Goal: Task Accomplishment & Management: Use online tool/utility

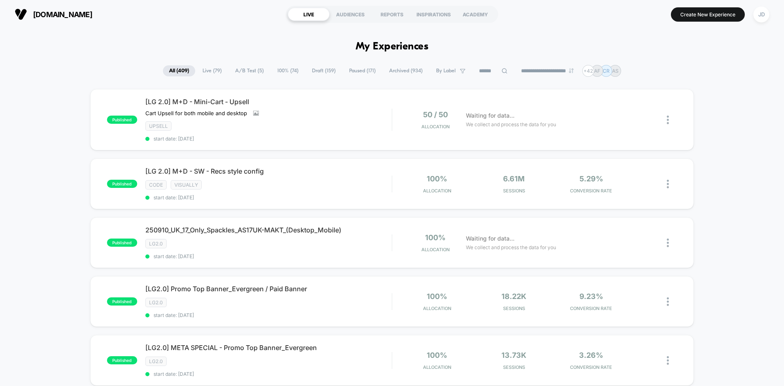
click at [502, 71] on icon at bounding box center [505, 71] width 6 height 6
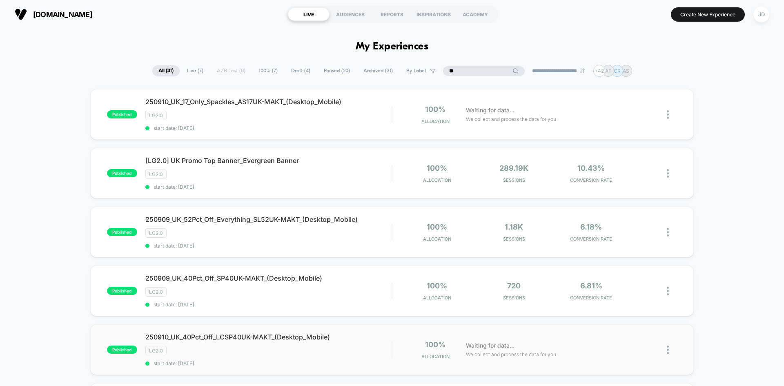
type input "**"
click at [668, 350] on img at bounding box center [668, 350] width 2 height 9
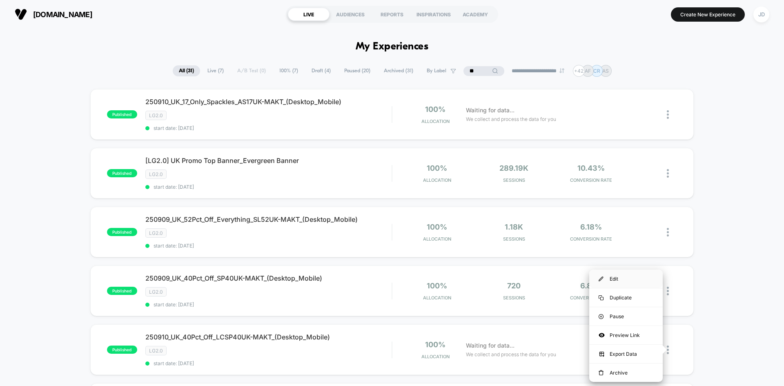
click at [614, 279] on div "Edit" at bounding box center [626, 279] width 74 height 18
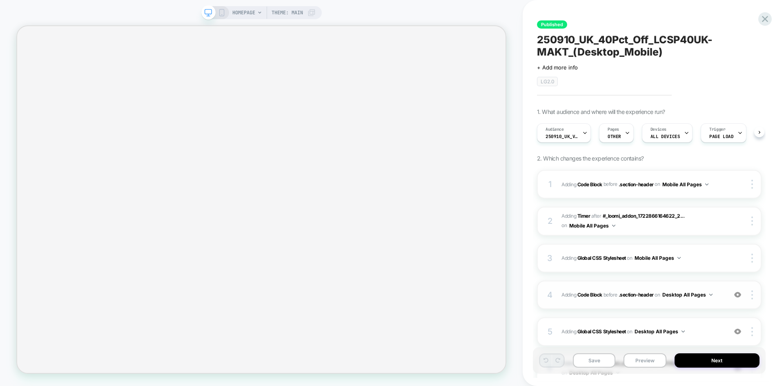
scroll to position [82, 0]
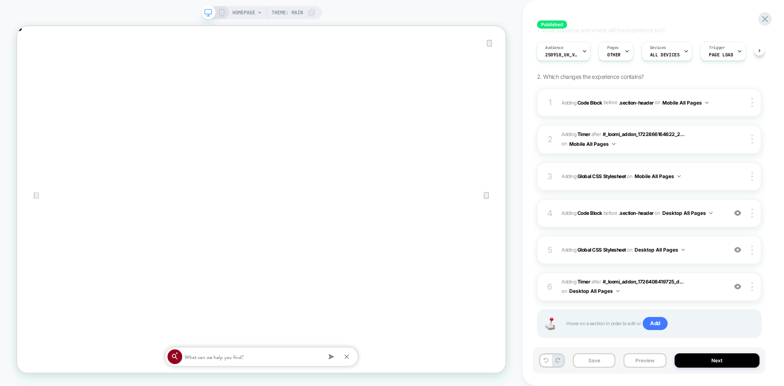
click at [30, 63] on icon "Close" at bounding box center [25, 68] width 10 height 10
click at [726, 212] on div "4 Adding Code Block BEFORE .section-header .section-header on Desktop All Pages…" at bounding box center [649, 213] width 225 height 29
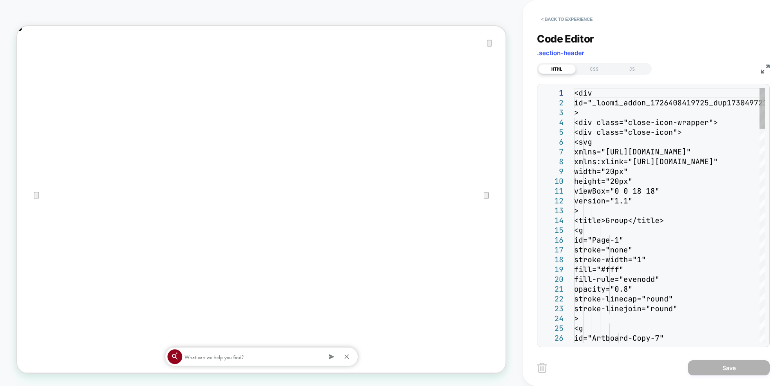
scroll to position [0, 0]
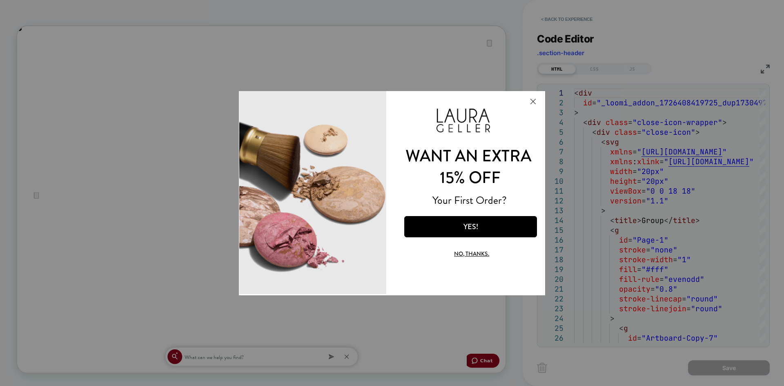
click at [534, 102] on button "Close Modal" at bounding box center [533, 101] width 22 height 20
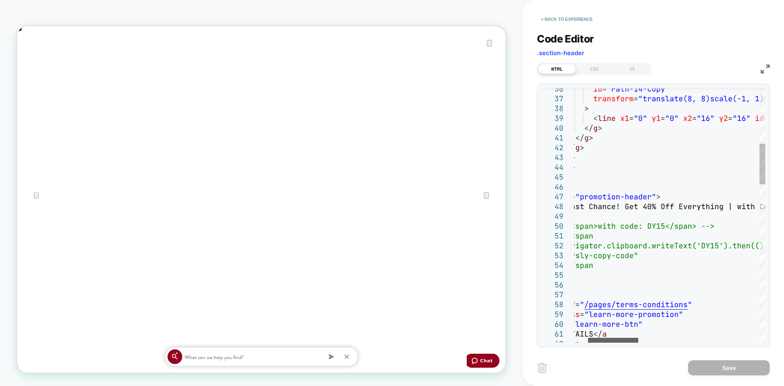
click at [618, 343] on div at bounding box center [613, 340] width 50 height 5
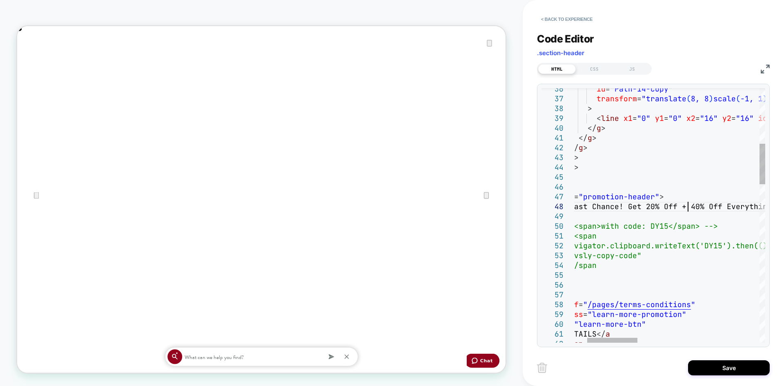
scroll to position [0, 652]
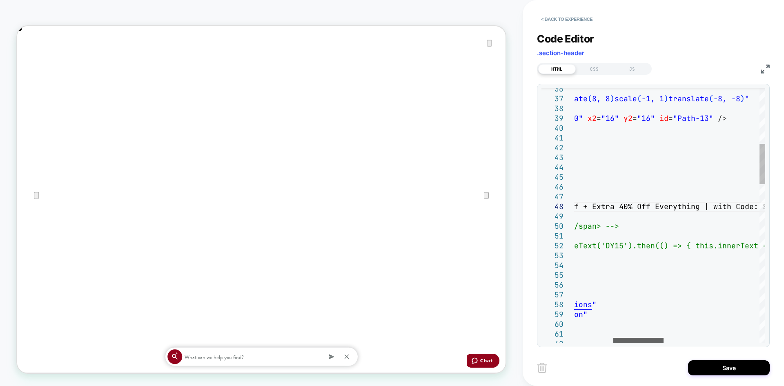
click at [630, 342] on div at bounding box center [639, 340] width 50 height 5
drag, startPoint x: 695, startPoint y: 206, endPoint x: 649, endPoint y: 208, distance: 45.8
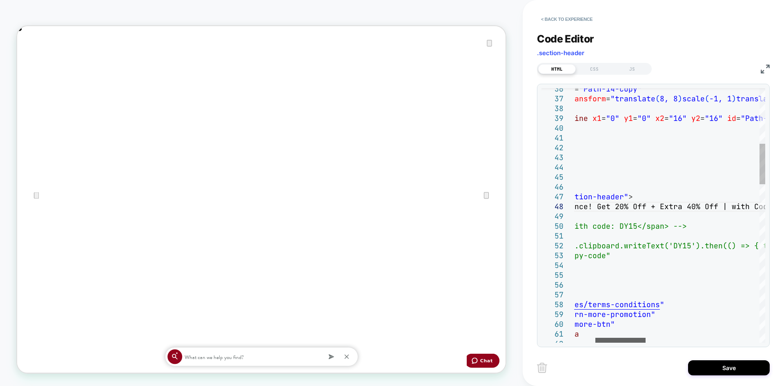
click at [622, 342] on div at bounding box center [621, 340] width 50 height 5
drag, startPoint x: 647, startPoint y: 208, endPoint x: 659, endPoint y: 215, distance: 14.1
drag, startPoint x: 610, startPoint y: 206, endPoint x: 633, endPoint y: 208, distance: 23.4
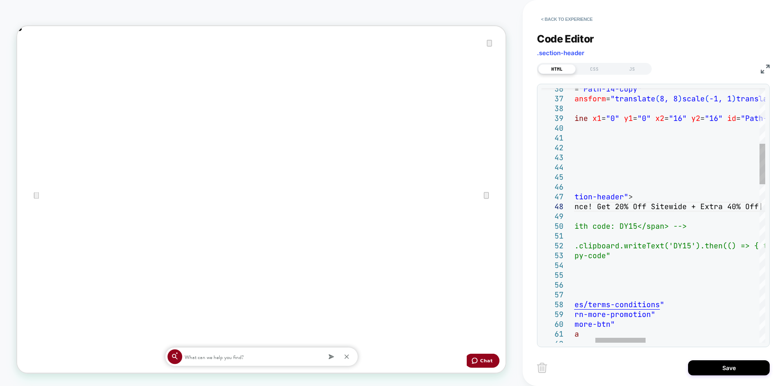
type textarea "**********"
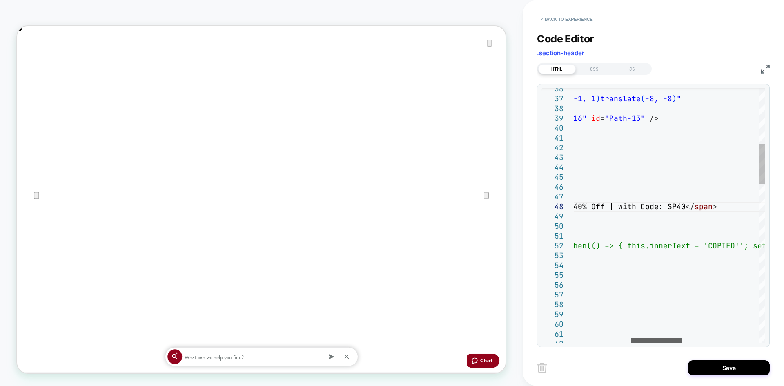
click at [646, 342] on div at bounding box center [657, 340] width 50 height 5
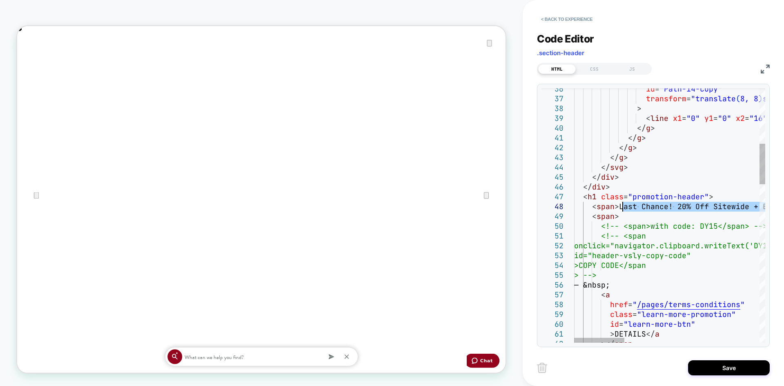
scroll to position [0, 0]
drag, startPoint x: 699, startPoint y: 206, endPoint x: 619, endPoint y: 210, distance: 79.7
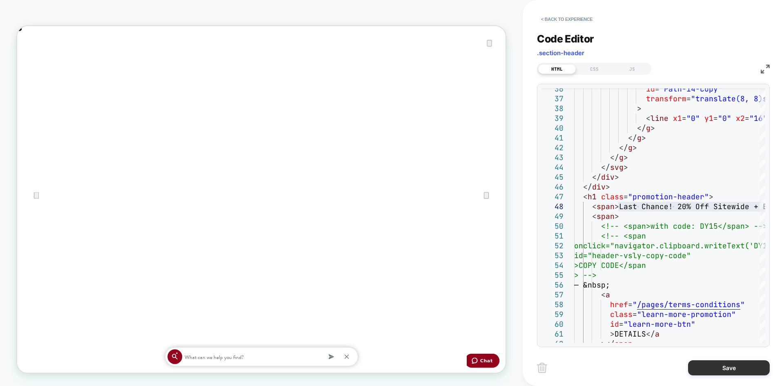
click at [712, 365] on button "Save" at bounding box center [729, 367] width 82 height 15
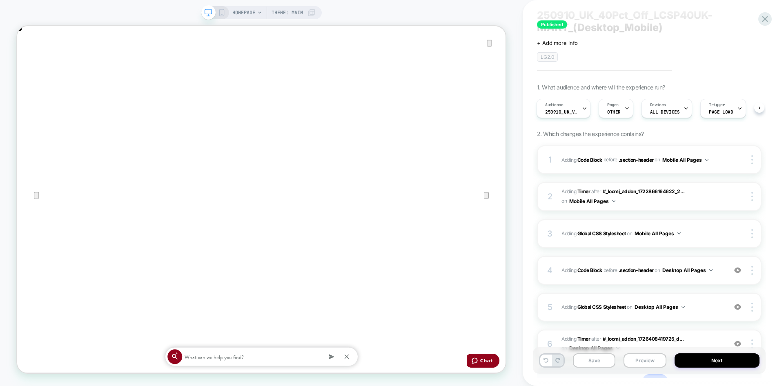
scroll to position [41, 0]
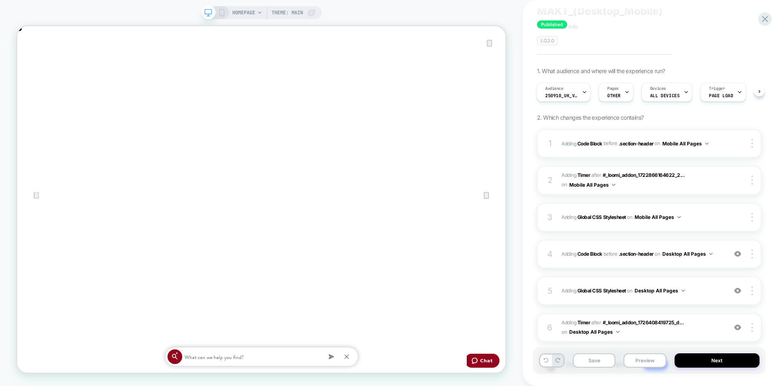
click at [221, 11] on icon at bounding box center [221, 12] width 7 height 7
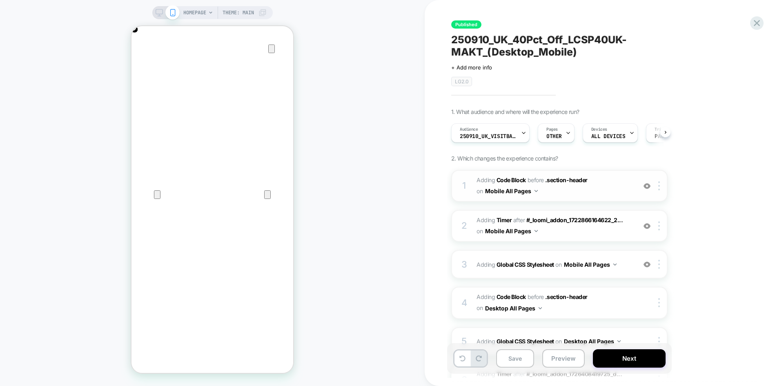
click at [609, 192] on span "Adding Code Block BEFORE .section-header .section-header on Mobile All Pages" at bounding box center [555, 186] width 156 height 22
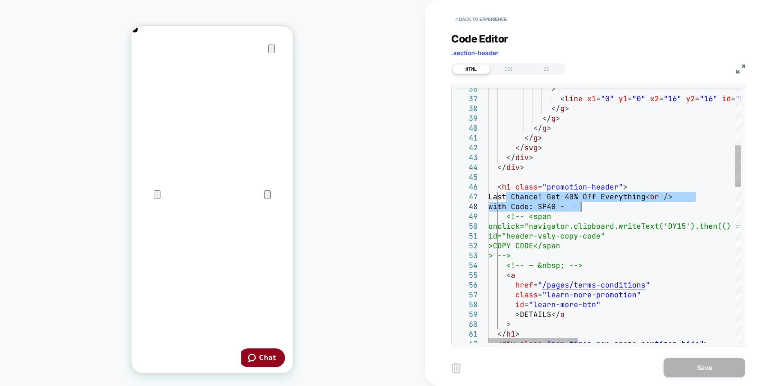
scroll to position [0, 324]
drag, startPoint x: 506, startPoint y: 196, endPoint x: 586, endPoint y: 208, distance: 81.0
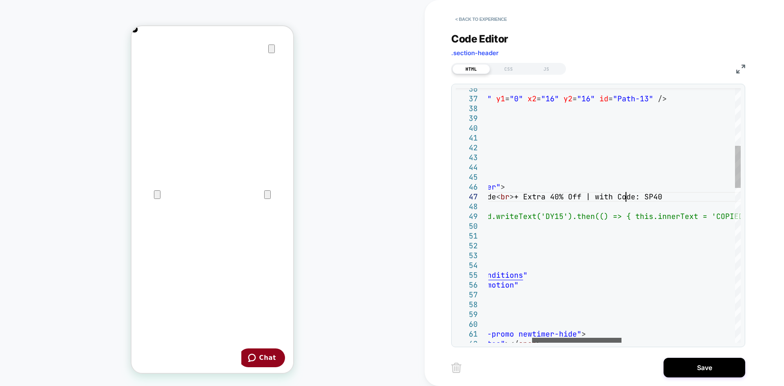
click at [598, 342] on div at bounding box center [576, 340] width 89 height 5
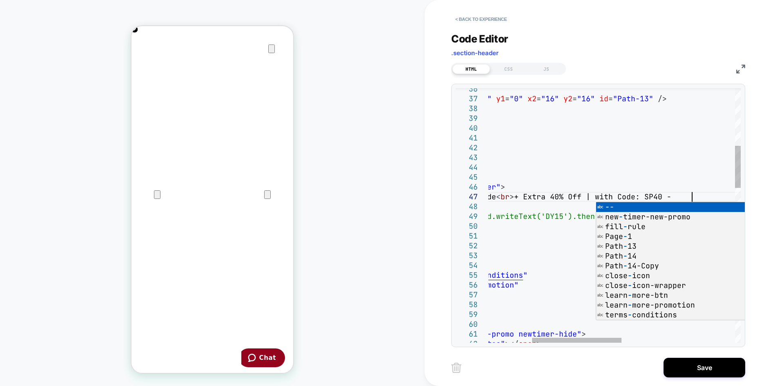
scroll to position [59, 326]
type textarea "**********"
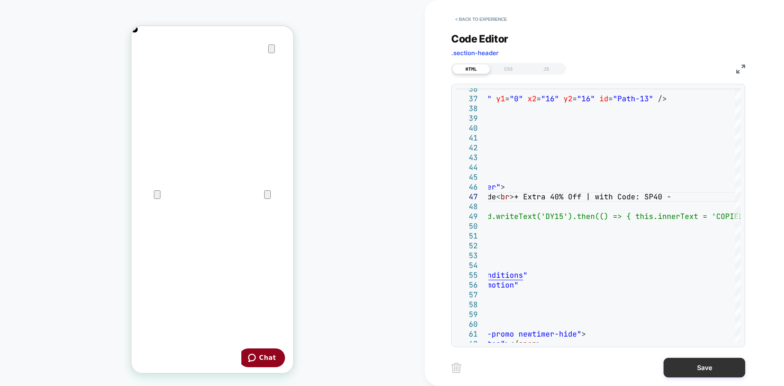
click at [710, 367] on button "Save" at bounding box center [705, 368] width 82 height 20
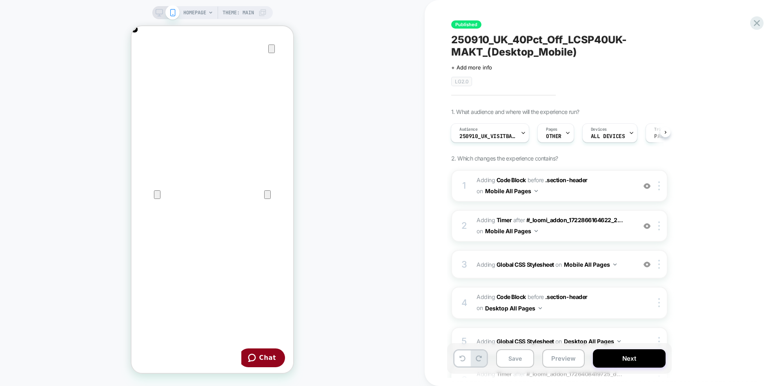
scroll to position [0, 162]
click at [159, 13] on icon at bounding box center [159, 12] width 7 height 7
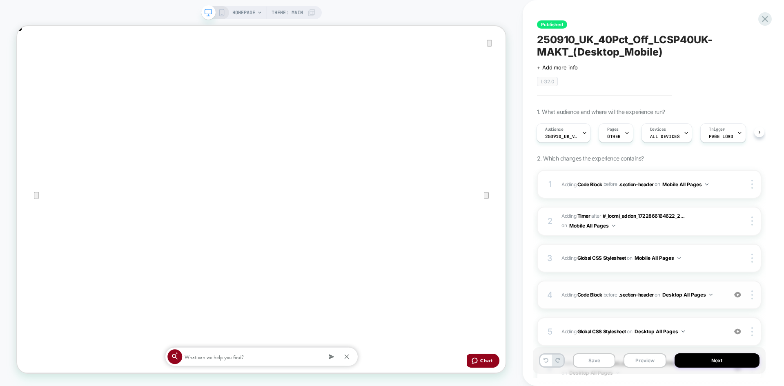
scroll to position [0, 1303]
click at [723, 304] on div "4 Adding Code Block BEFORE .section-header .section-header on Desktop All Pages…" at bounding box center [649, 295] width 225 height 29
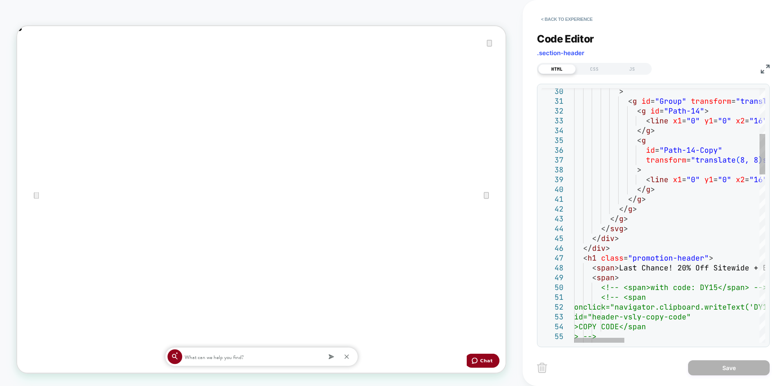
scroll to position [0, 0]
type textarea "**********"
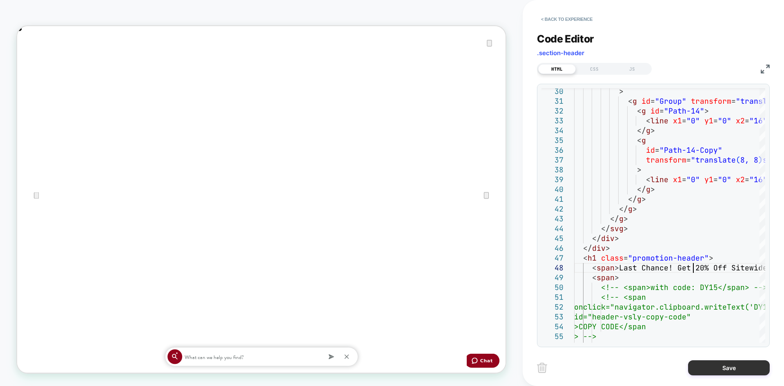
click at [719, 363] on button "Save" at bounding box center [729, 367] width 82 height 15
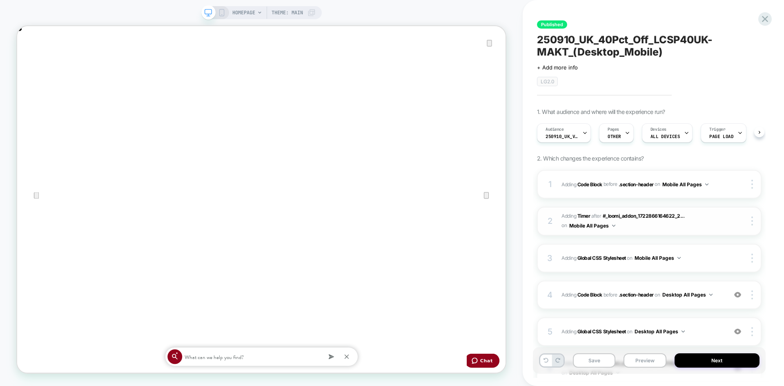
scroll to position [0, 0]
click at [221, 12] on icon at bounding box center [221, 12] width 7 height 7
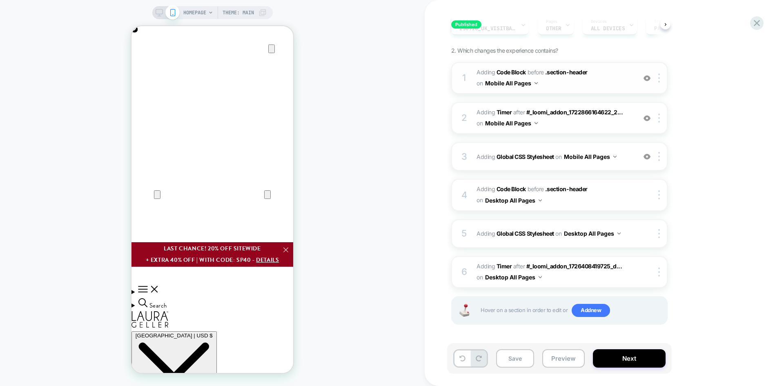
click at [597, 79] on span "Adding Code Block BEFORE .section-header .section-header on Mobile All Pages" at bounding box center [555, 78] width 156 height 22
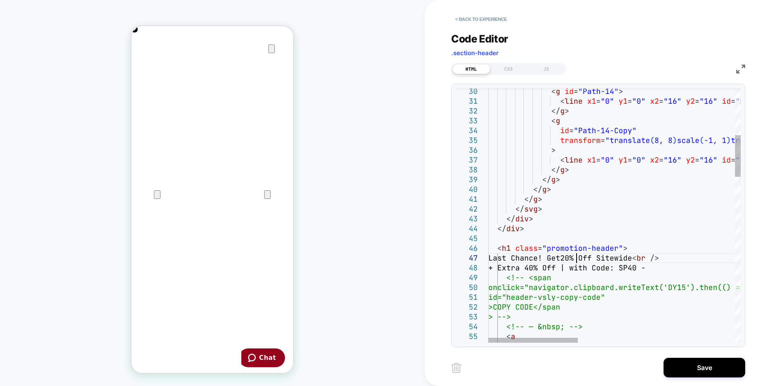
scroll to position [59, 92]
type textarea "**********"
click at [703, 366] on button "Save" at bounding box center [705, 368] width 82 height 20
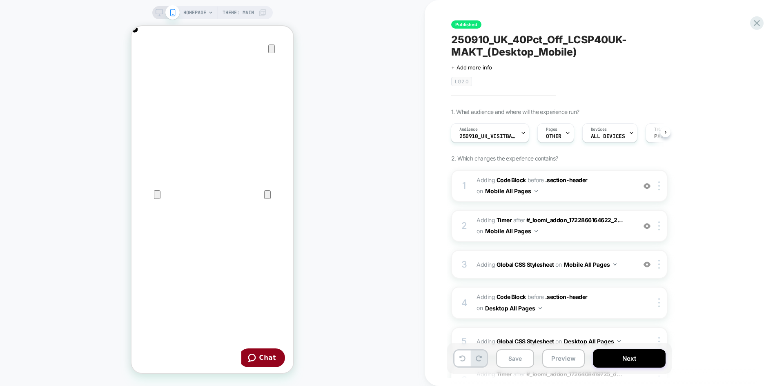
scroll to position [0, 324]
click at [520, 357] on button "Save" at bounding box center [515, 358] width 38 height 18
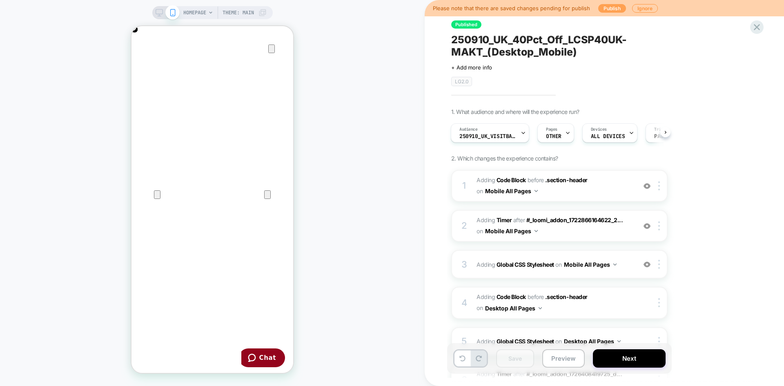
click at [613, 8] on button "Publish" at bounding box center [612, 8] width 28 height 9
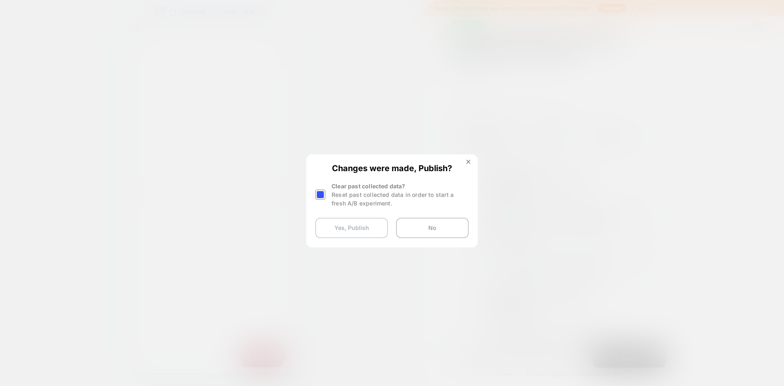
click at [363, 223] on button "Yes, Publish" at bounding box center [351, 228] width 73 height 20
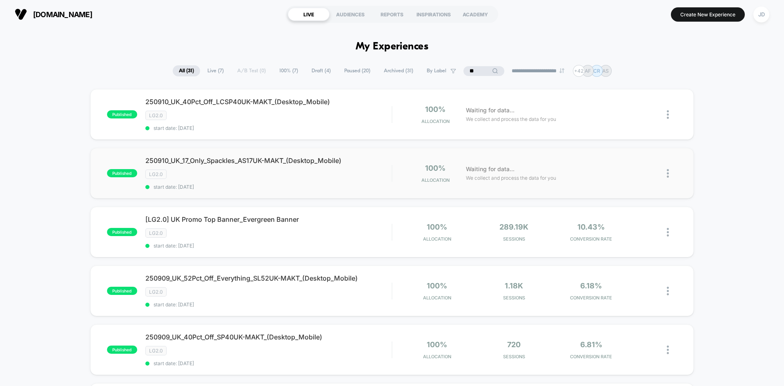
click at [668, 170] on img at bounding box center [668, 173] width 2 height 9
click at [630, 146] on div "Duplicate" at bounding box center [626, 145] width 74 height 18
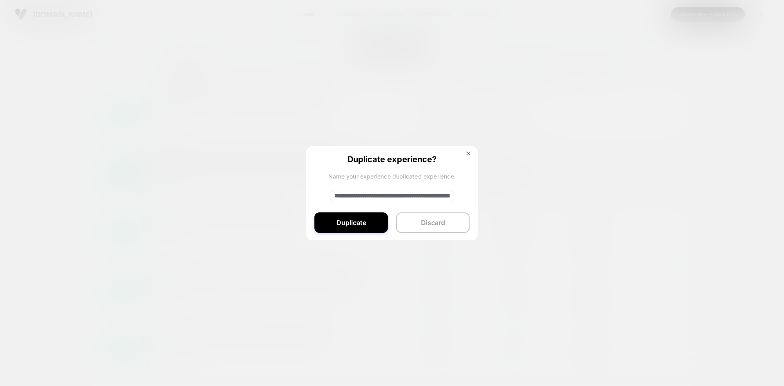
click at [375, 192] on input "**********" at bounding box center [392, 196] width 124 height 12
paste input
click at [385, 190] on input "**********" at bounding box center [392, 196] width 124 height 12
paste input "***"
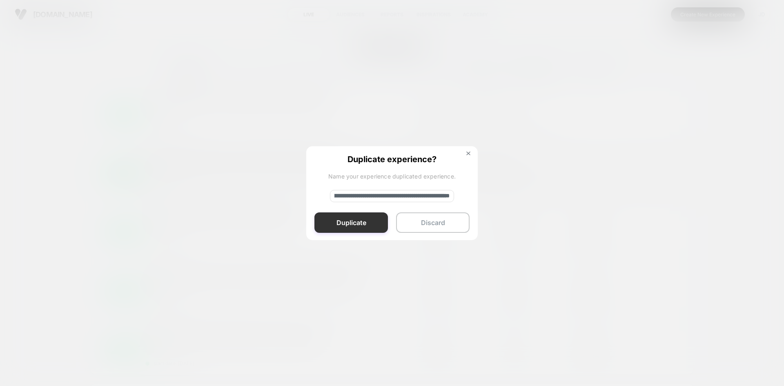
type input "**********"
click at [367, 222] on button "Duplicate" at bounding box center [352, 222] width 74 height 20
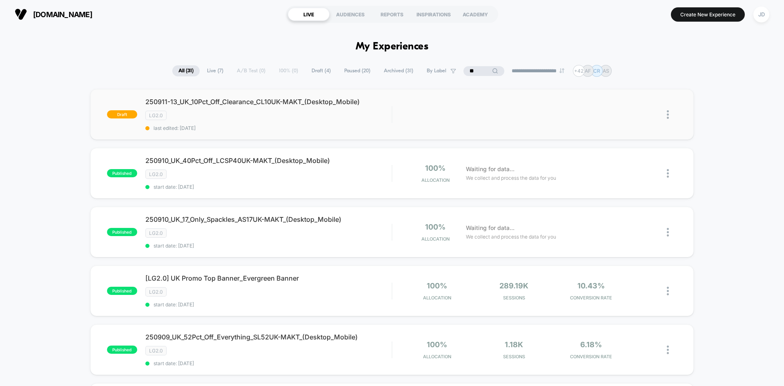
click at [668, 114] on img at bounding box center [668, 114] width 2 height 9
click at [628, 78] on div "Edit" at bounding box center [626, 77] width 74 height 18
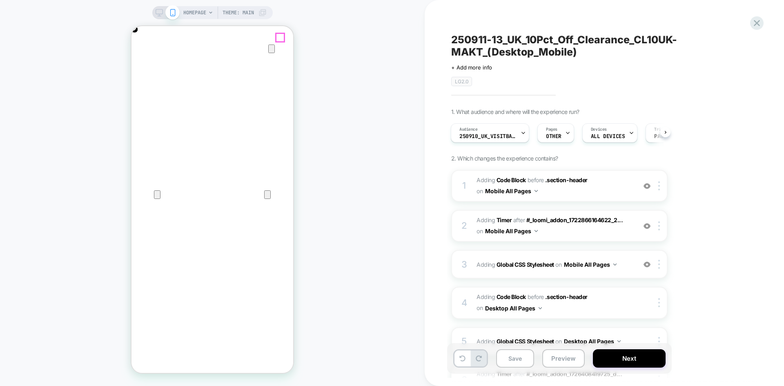
click at [143, 63] on icon "Close" at bounding box center [140, 66] width 6 height 6
click at [613, 184] on span "Adding Code Block BEFORE .section-header .section-header on Mobile All Pages" at bounding box center [555, 186] width 156 height 22
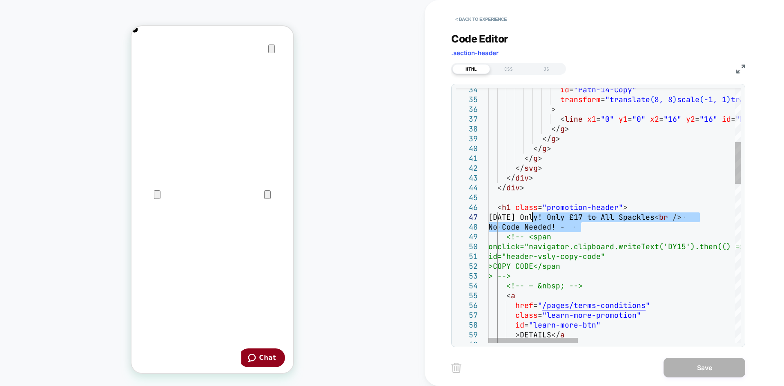
scroll to position [0, 162]
drag, startPoint x: 532, startPoint y: 221, endPoint x: 509, endPoint y: 215, distance: 24.1
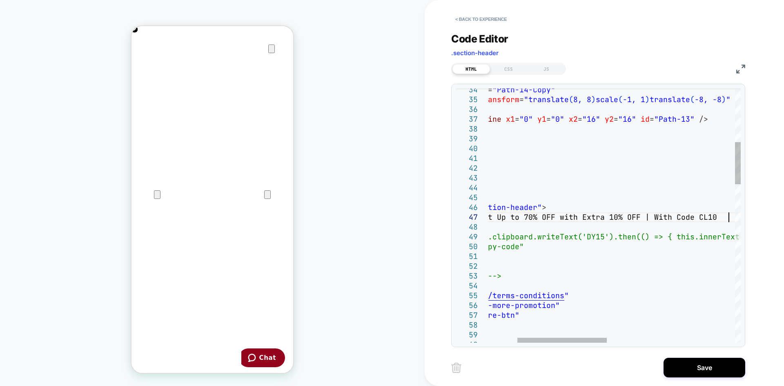
scroll to position [0, 324]
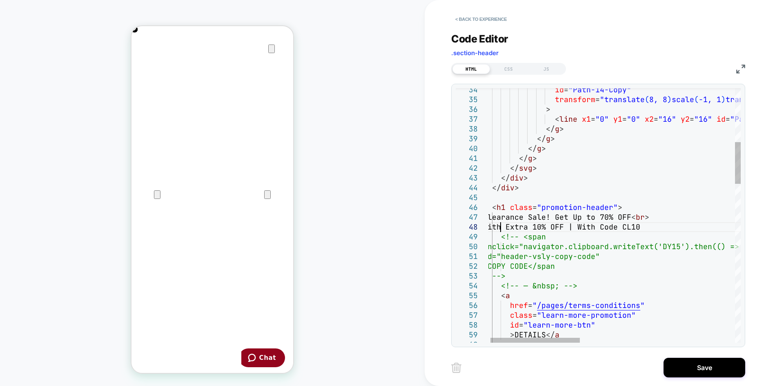
scroll to position [69, 18]
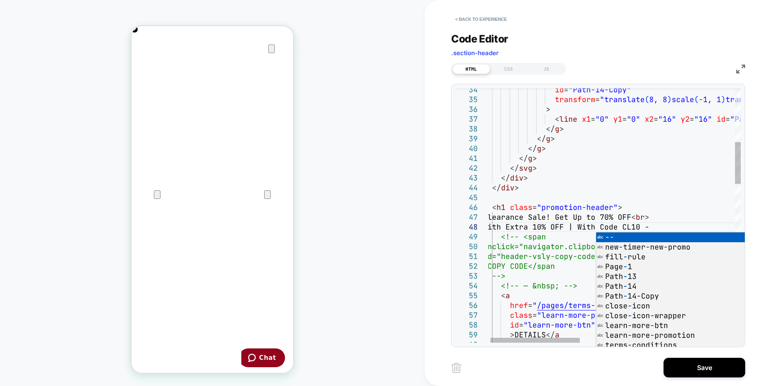
scroll to position [0, 162]
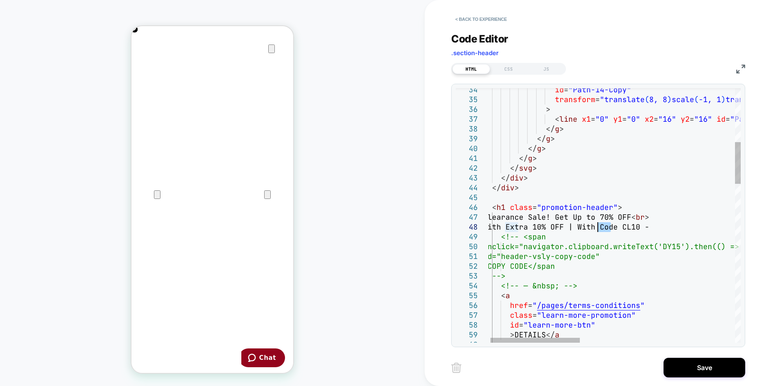
drag, startPoint x: 612, startPoint y: 229, endPoint x: 596, endPoint y: 228, distance: 15.2
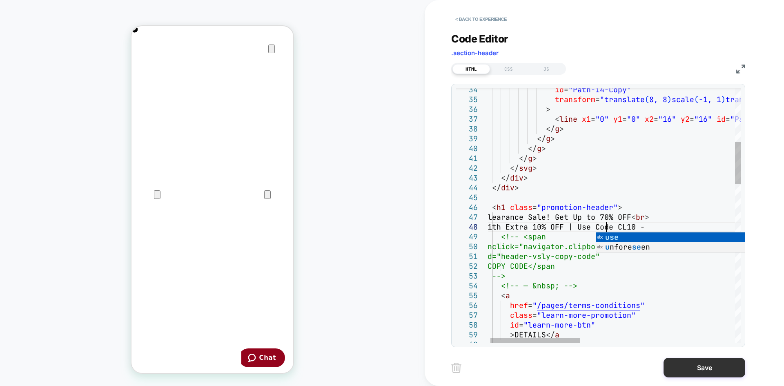
type textarea "**********"
click at [685, 367] on button "Save" at bounding box center [705, 368] width 82 height 20
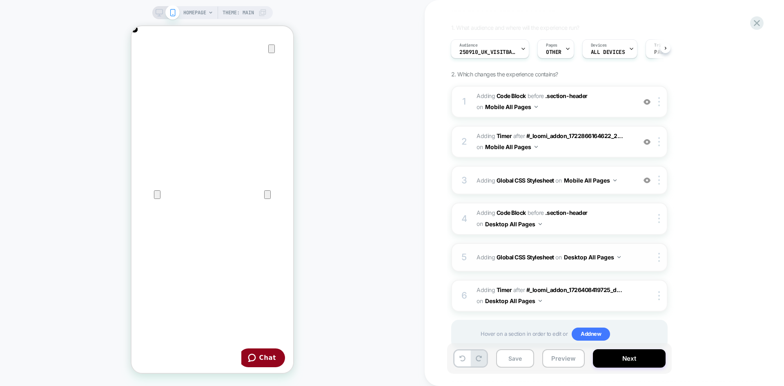
scroll to position [108, 0]
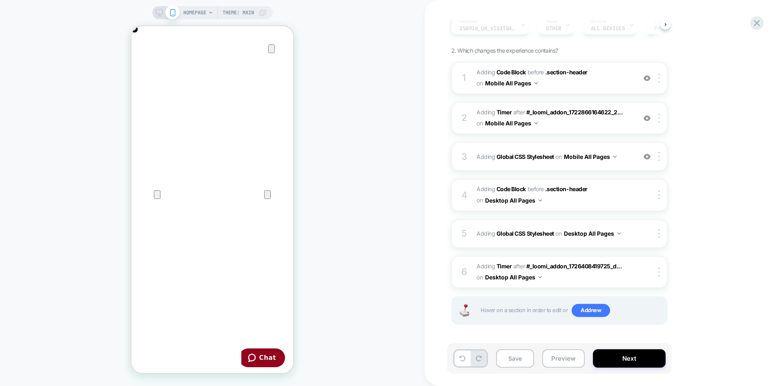
click at [157, 11] on icon at bounding box center [159, 12] width 7 height 7
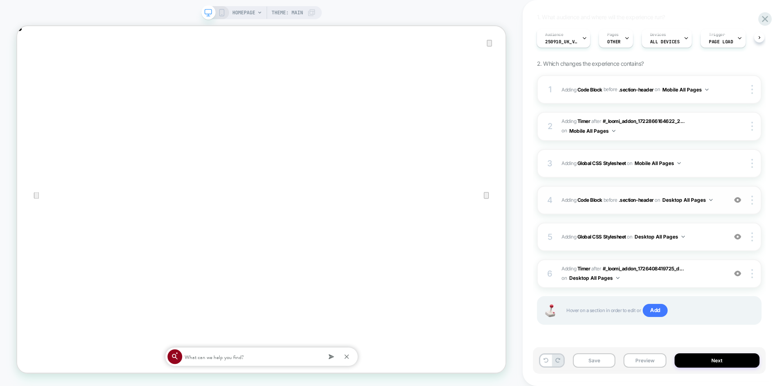
click at [719, 204] on span "Adding Code Block BEFORE .section-header .section-header on Desktop All Pages" at bounding box center [642, 200] width 161 height 10
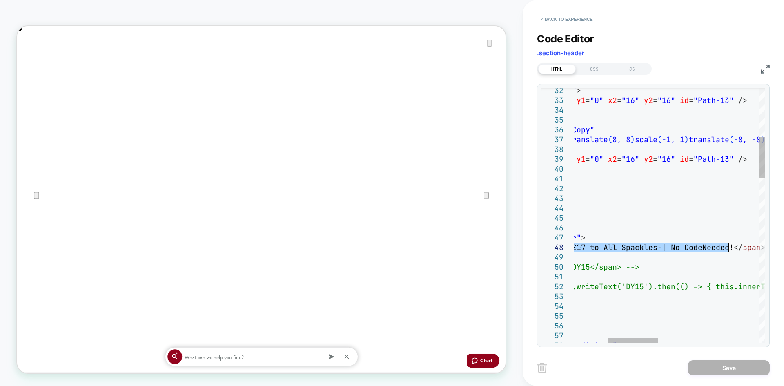
drag, startPoint x: 619, startPoint y: 247, endPoint x: 731, endPoint y: 246, distance: 111.5
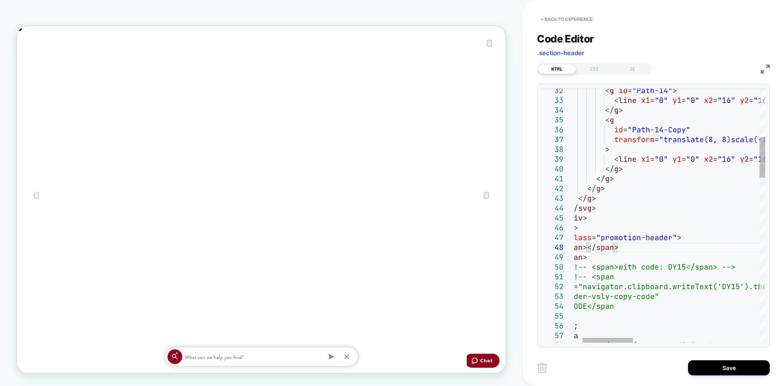
type textarea "**********"
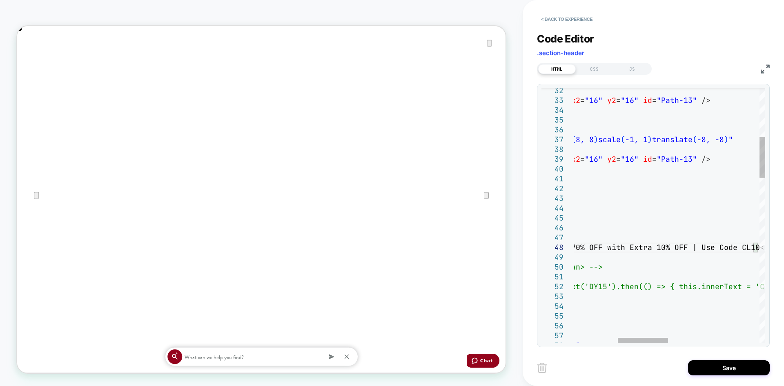
scroll to position [0, 1303]
click at [724, 366] on button "Save" at bounding box center [729, 367] width 82 height 15
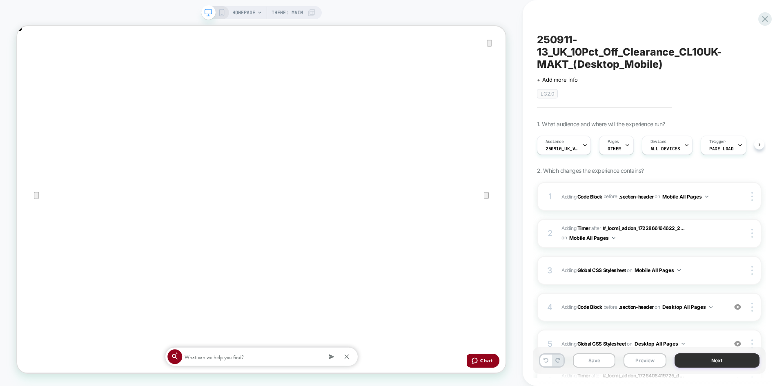
scroll to position [0, 0]
click at [560, 149] on span "250910_UK_VisitBanner_AS17UK-MAKT" at bounding box center [561, 149] width 33 height 6
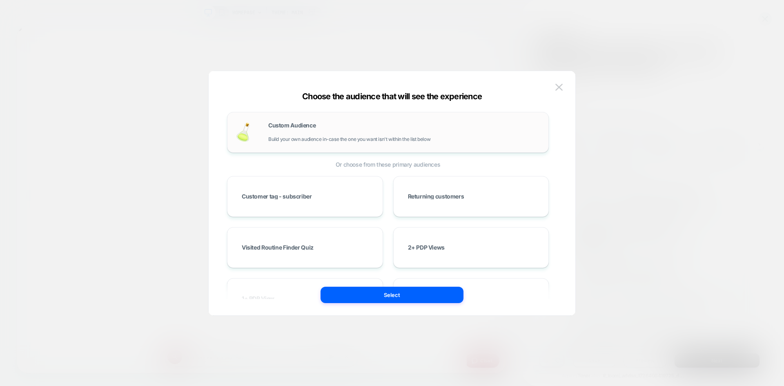
click at [402, 134] on div "Custom Audience Build your own audience in-case the one you want isn't within t…" at bounding box center [404, 133] width 272 height 20
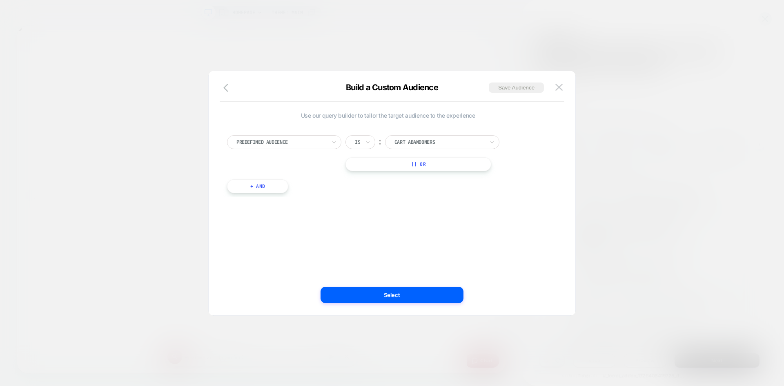
click at [362, 141] on div "Is" at bounding box center [361, 142] width 30 height 14
type input "*"
click at [291, 140] on div at bounding box center [282, 141] width 90 height 7
type input "****"
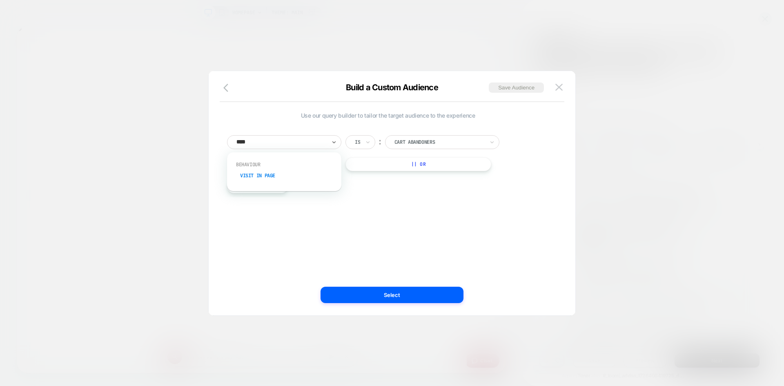
click at [273, 175] on div "Visit In Page" at bounding box center [288, 175] width 106 height 13
click at [359, 145] on div at bounding box center [357, 141] width 5 height 7
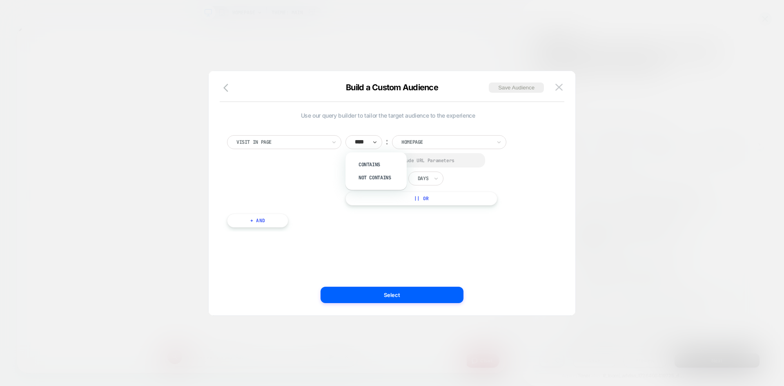
type input "*****"
click at [373, 162] on div "Contains" at bounding box center [380, 164] width 53 height 13
click at [361, 161] on div "Select to Include URL Parameters" at bounding box center [414, 160] width 137 height 14
click at [354, 160] on div at bounding box center [357, 160] width 6 height 6
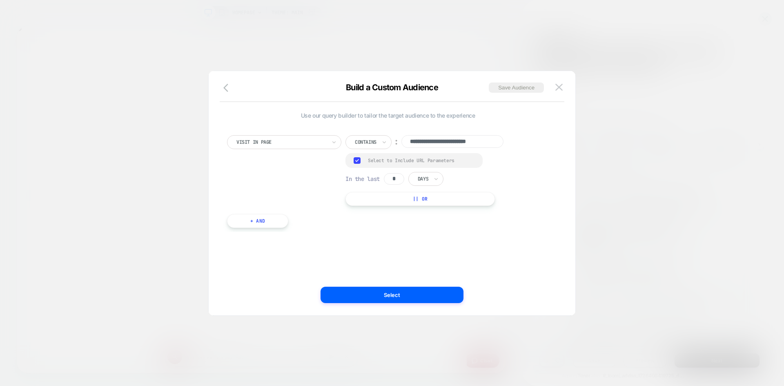
click at [379, 176] on div "In the last * Days" at bounding box center [395, 179] width 98 height 14
type input "*"
click at [433, 181] on div "Days" at bounding box center [426, 179] width 35 height 14
click at [434, 200] on div "Hours" at bounding box center [444, 201] width 53 height 13
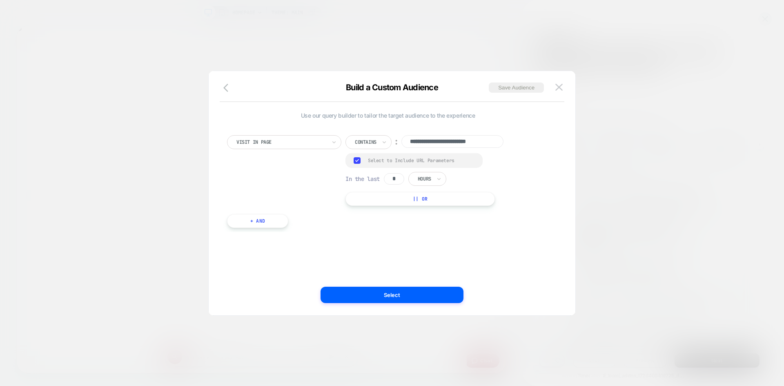
click at [433, 142] on input "**********" at bounding box center [453, 141] width 102 height 13
paste input
type input "**********"
click at [508, 89] on button "Save Audience" at bounding box center [516, 88] width 55 height 10
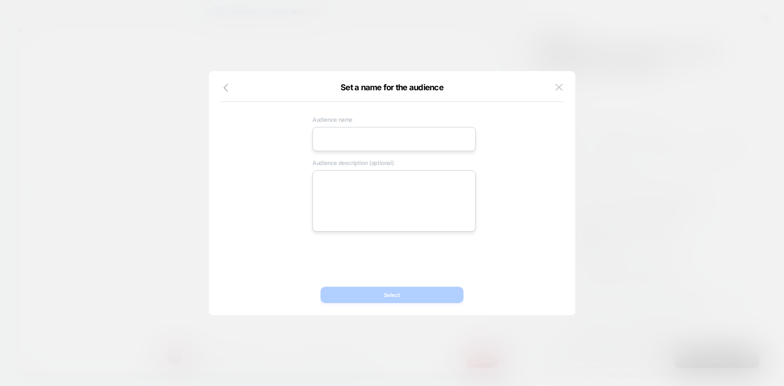
click at [372, 133] on input at bounding box center [394, 139] width 163 height 24
paste input "**********"
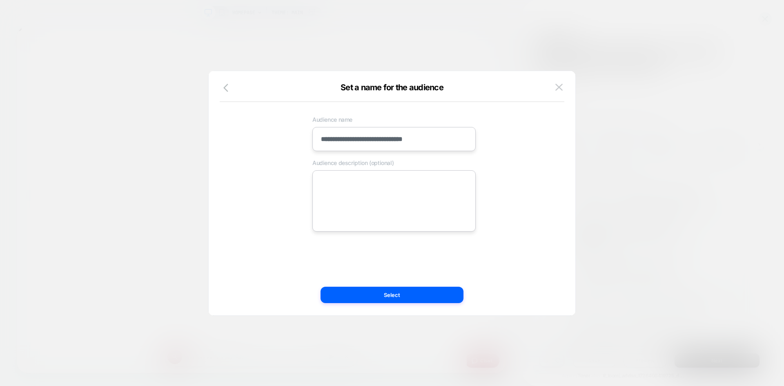
type input "**********"
click at [367, 198] on textarea at bounding box center [394, 200] width 163 height 61
paste textarea "**********"
type textarea "*"
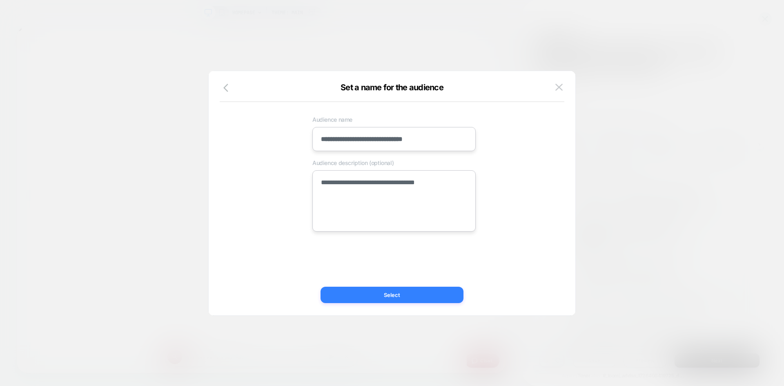
type textarea "**********"
click at [406, 296] on button "Select" at bounding box center [392, 295] width 143 height 16
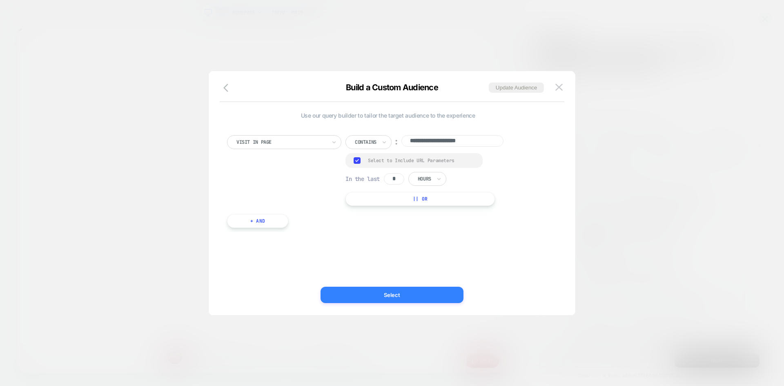
type textarea "*"
click at [411, 295] on button "Select" at bounding box center [392, 295] width 143 height 16
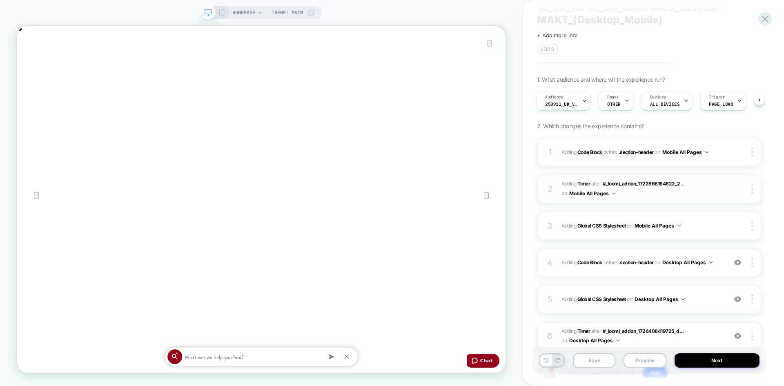
scroll to position [0, 0]
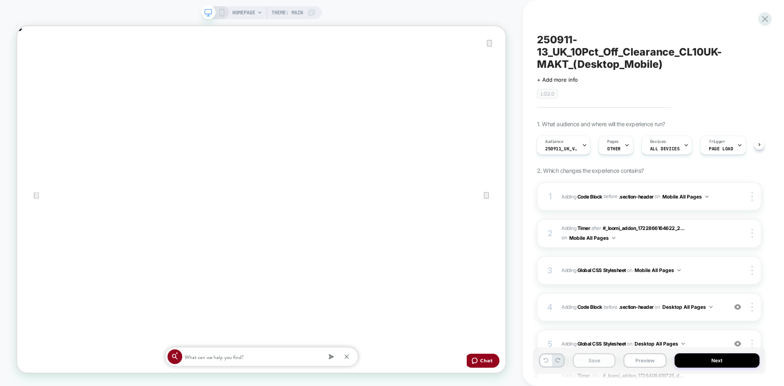
click at [599, 361] on button "Save" at bounding box center [594, 360] width 42 height 14
click at [711, 364] on button "Next" at bounding box center [717, 360] width 85 height 14
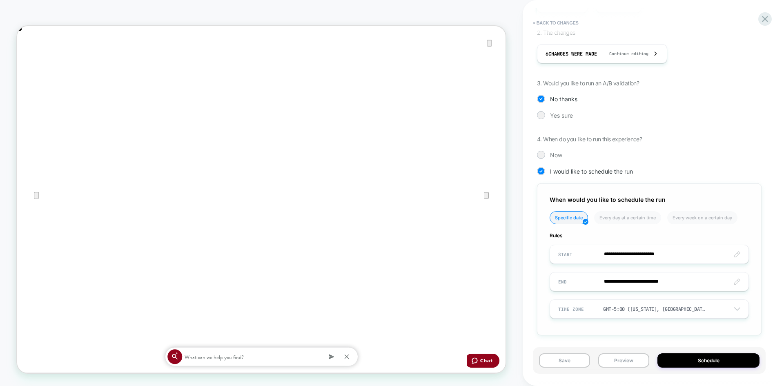
scroll to position [172, 0]
click at [631, 282] on input "**********" at bounding box center [649, 279] width 199 height 19
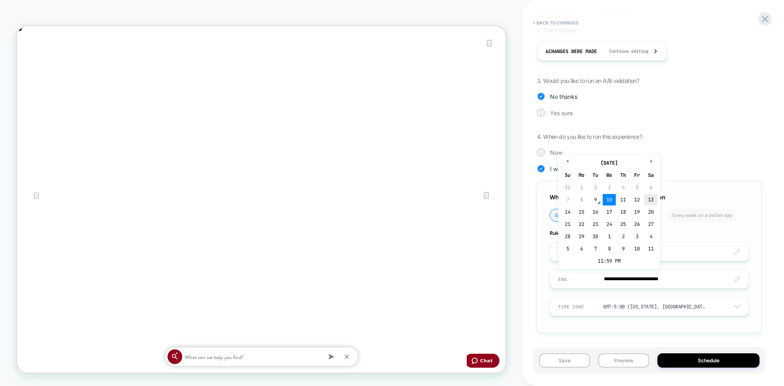
click at [652, 202] on td "13" at bounding box center [651, 199] width 13 height 11
type input "**********"
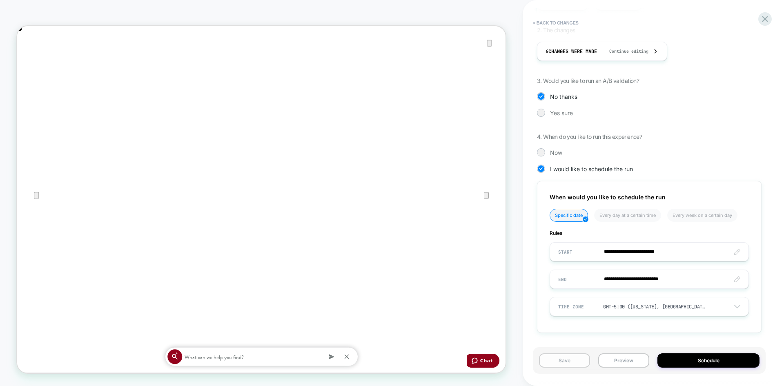
click at [554, 358] on button "Save" at bounding box center [564, 360] width 51 height 14
click at [686, 364] on button "Schedule" at bounding box center [709, 360] width 102 height 14
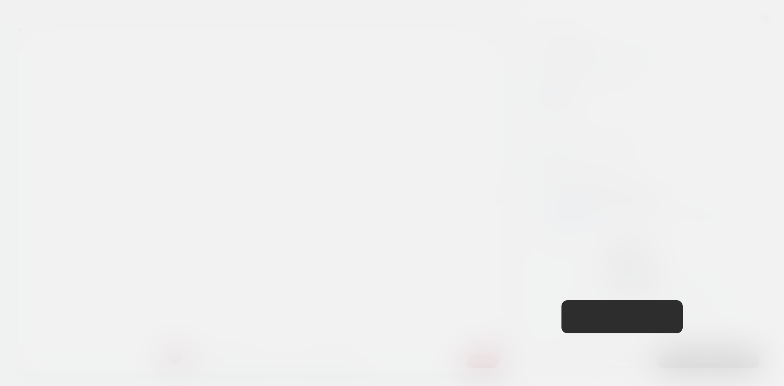
scroll to position [0, 1303]
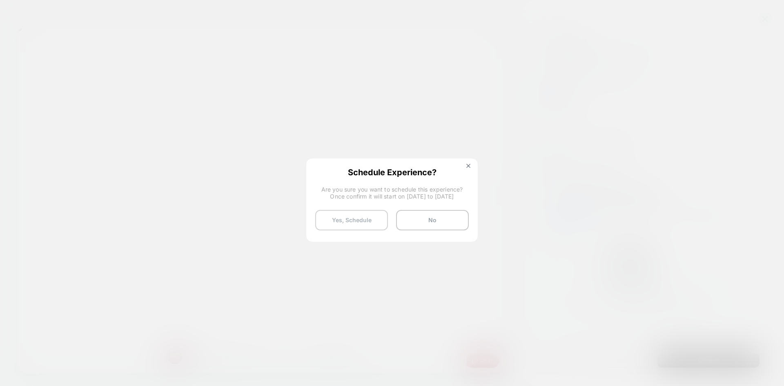
click at [371, 220] on button "Yes, Schedule" at bounding box center [351, 220] width 73 height 20
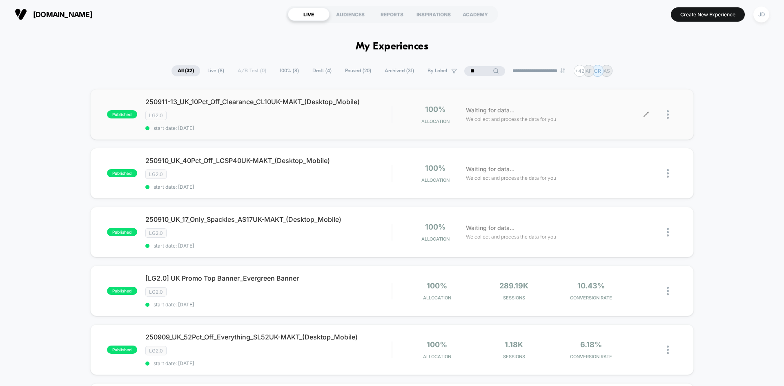
click at [670, 114] on div at bounding box center [672, 114] width 10 height 19
click at [638, 87] on div "Duplicate" at bounding box center [626, 86] width 74 height 18
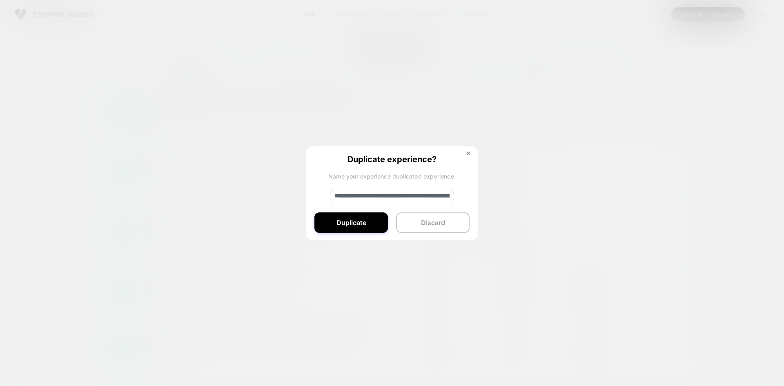
click at [391, 193] on input "**********" at bounding box center [392, 196] width 124 height 12
paste input
type input "**********"
click at [354, 221] on button "Duplicate" at bounding box center [352, 222] width 74 height 20
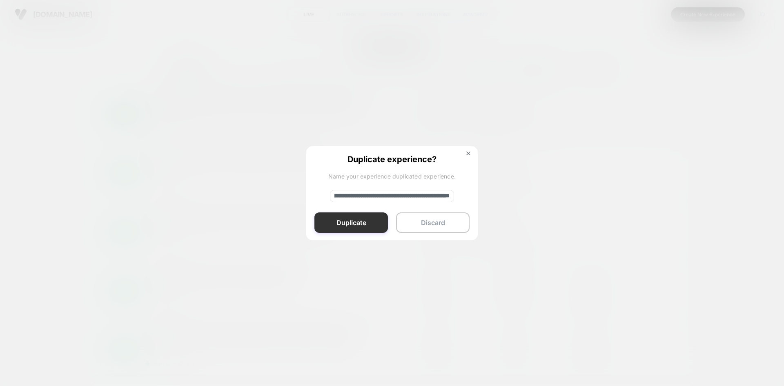
scroll to position [0, 0]
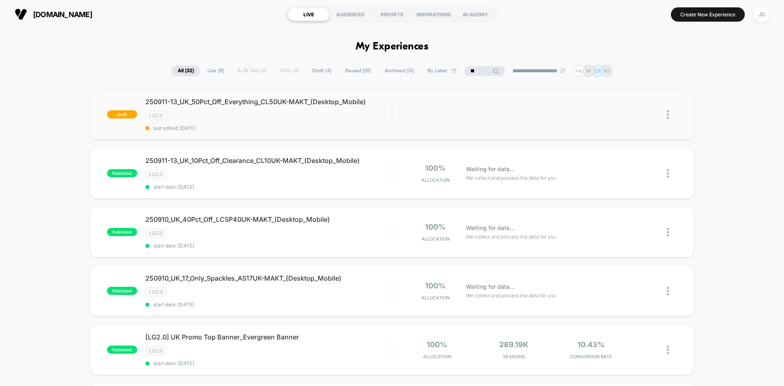
click at [668, 114] on img at bounding box center [668, 114] width 2 height 9
click at [618, 80] on div "Edit" at bounding box center [626, 77] width 74 height 18
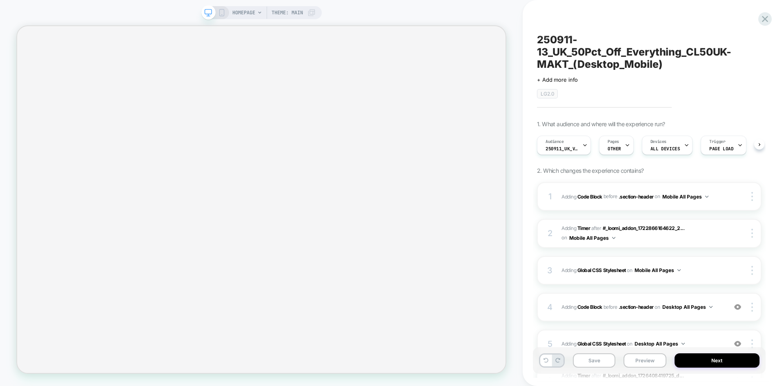
scroll to position [0, 0]
click at [726, 312] on div "4 Adding Code Block BEFORE .section-header .section-header on Desktop All Pages…" at bounding box center [649, 307] width 225 height 29
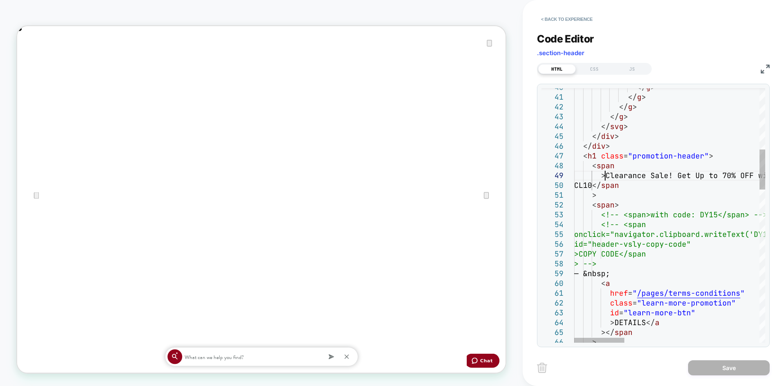
scroll to position [0, 0]
drag, startPoint x: 606, startPoint y: 173, endPoint x: 618, endPoint y: 181, distance: 14.7
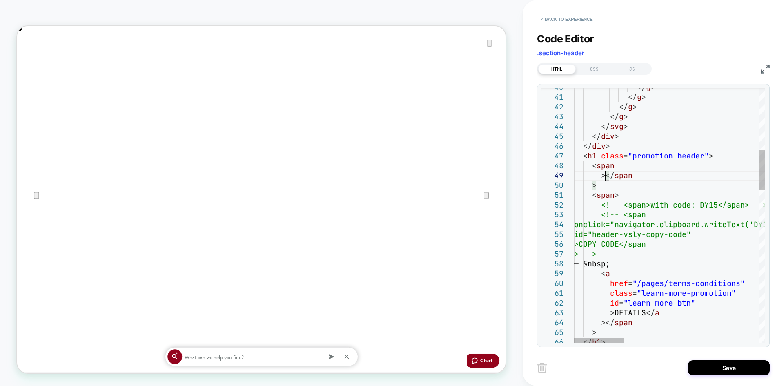
type textarea "**********"
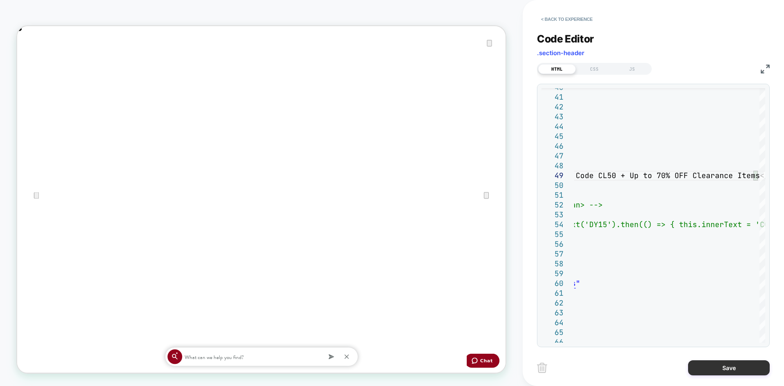
click at [743, 369] on button "Save" at bounding box center [729, 367] width 82 height 15
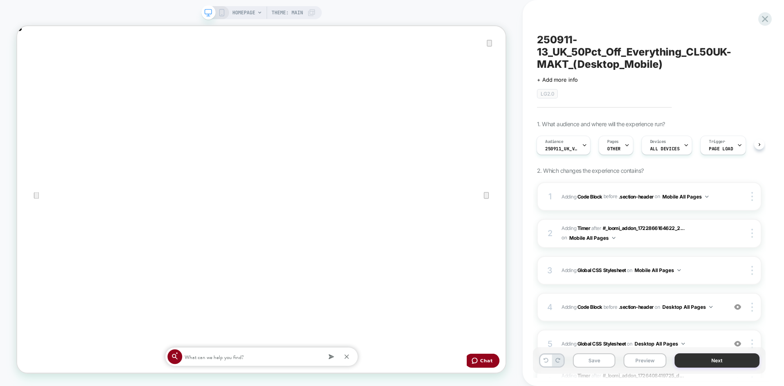
scroll to position [0, 652]
click at [220, 9] on rect at bounding box center [221, 12] width 4 height 7
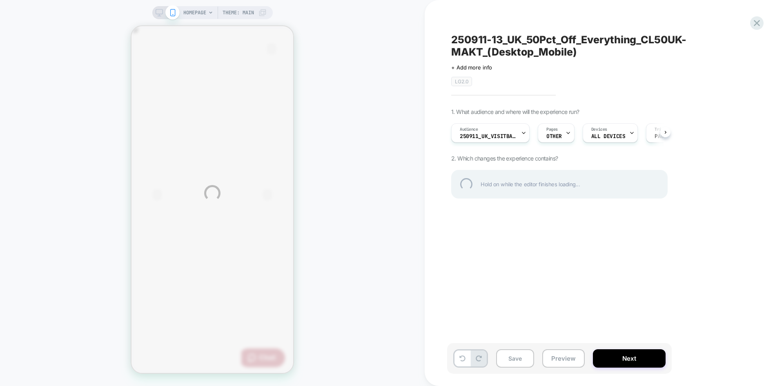
scroll to position [0, 324]
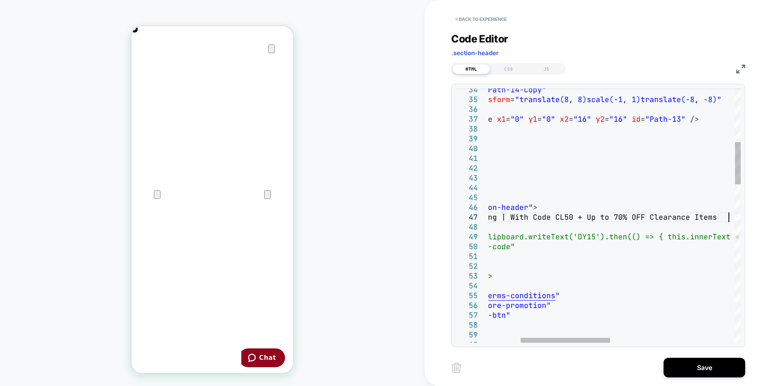
scroll to position [0, 324]
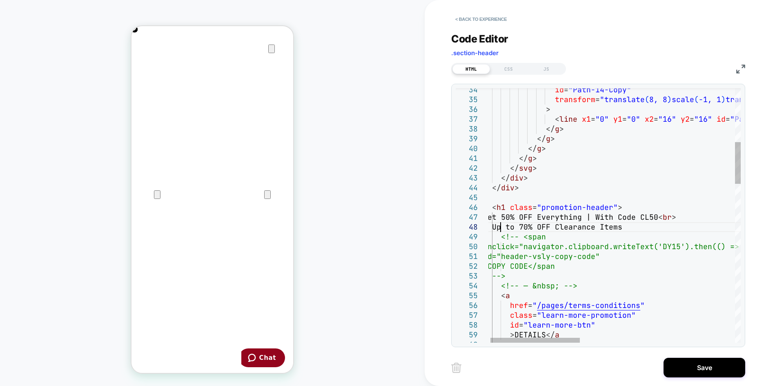
scroll to position [0, 162]
type textarea "**********"
click at [713, 367] on button "Save" at bounding box center [705, 368] width 82 height 20
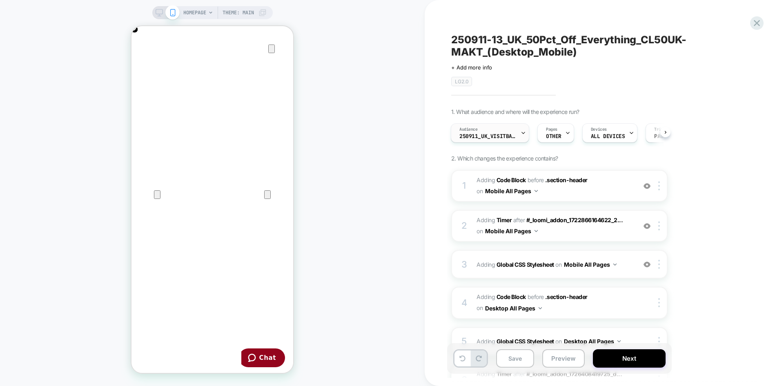
scroll to position [0, 324]
click at [515, 135] on span "250911_UK_VisitBanner_CL10UK-MAKT" at bounding box center [488, 137] width 57 height 6
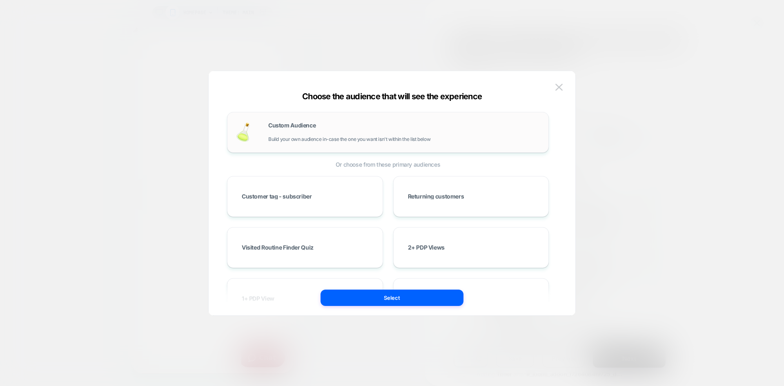
click at [352, 127] on div "Custom Audience Build your own audience in-case the one you want isn't within t…" at bounding box center [404, 133] width 272 height 20
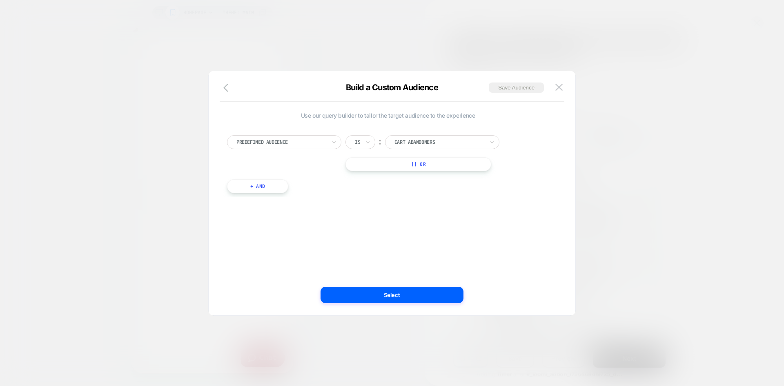
click at [300, 145] on div at bounding box center [282, 141] width 90 height 7
type input "*****"
click at [281, 175] on div "Visit In Page" at bounding box center [288, 175] width 106 height 13
click at [367, 141] on icon at bounding box center [367, 142] width 3 height 2
click at [370, 188] on div "Contains" at bounding box center [380, 190] width 53 height 13
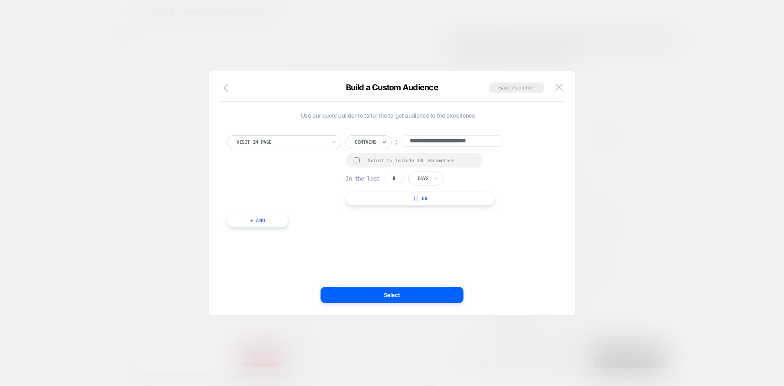
click at [358, 162] on div at bounding box center [357, 160] width 6 height 6
drag, startPoint x: 397, startPoint y: 179, endPoint x: 385, endPoint y: 180, distance: 11.9
click at [378, 180] on div "In the last * Days" at bounding box center [395, 179] width 98 height 14
type input "*"
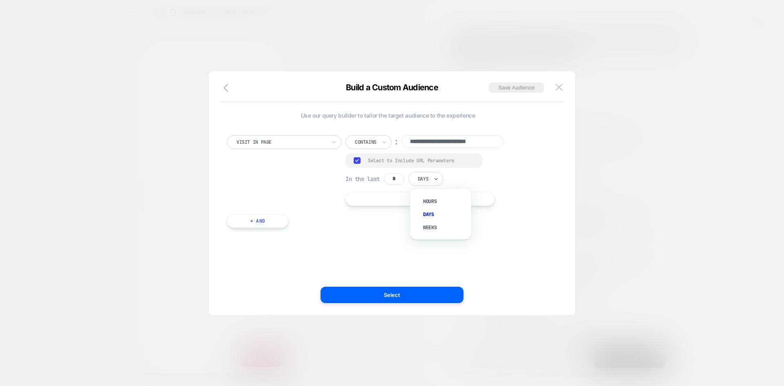
click at [433, 181] on div "Days" at bounding box center [426, 179] width 35 height 14
click at [441, 196] on div "Hours" at bounding box center [444, 201] width 53 height 13
click at [442, 141] on input "**********" at bounding box center [453, 141] width 102 height 13
paste input
type input "**********"
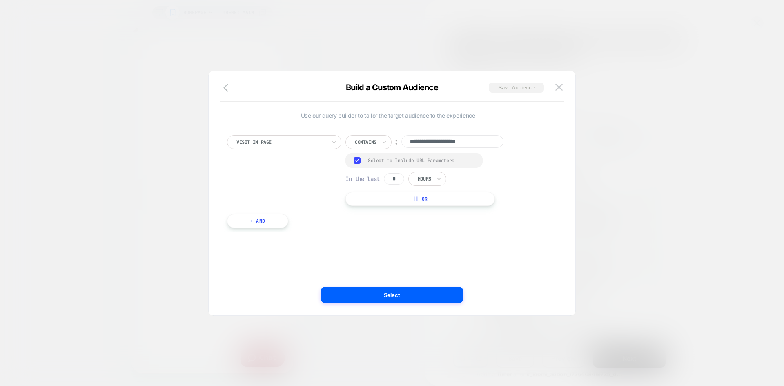
click at [507, 92] on button "Save Audience" at bounding box center [516, 88] width 55 height 10
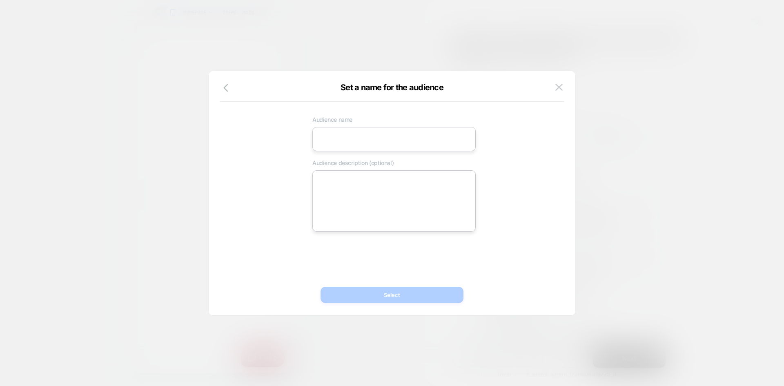
click at [431, 138] on input at bounding box center [394, 139] width 163 height 24
paste input "**********"
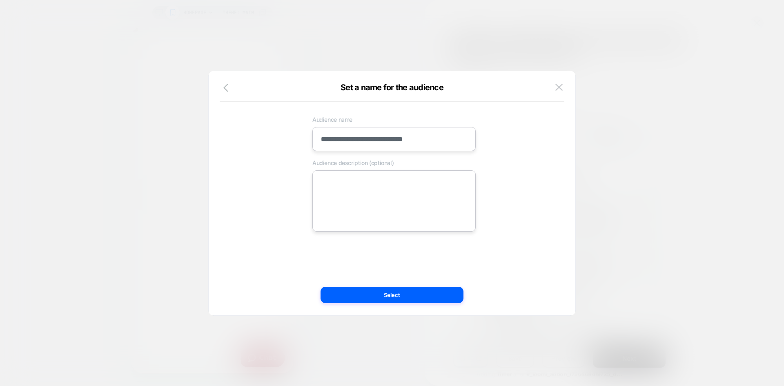
type input "**********"
click at [369, 187] on textarea at bounding box center [394, 200] width 163 height 61
paste textarea "**********"
type textarea "*"
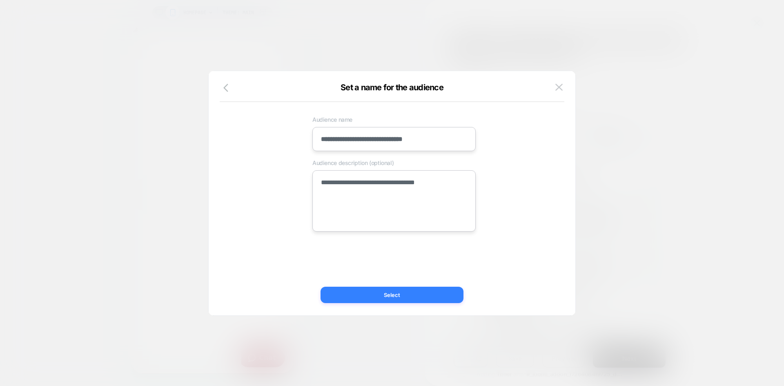
type textarea "**********"
click at [380, 292] on button "Select" at bounding box center [392, 295] width 143 height 16
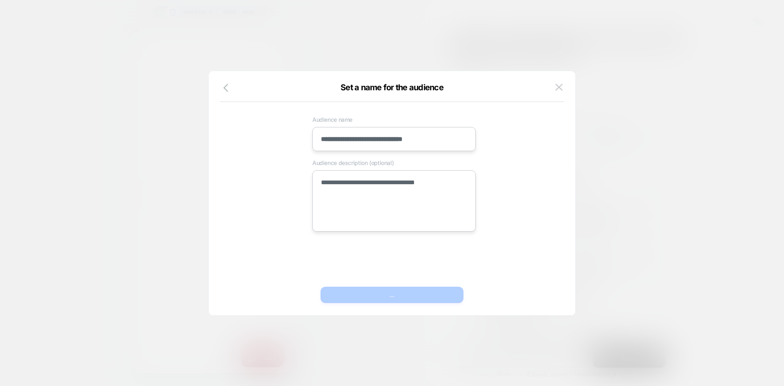
type textarea "*"
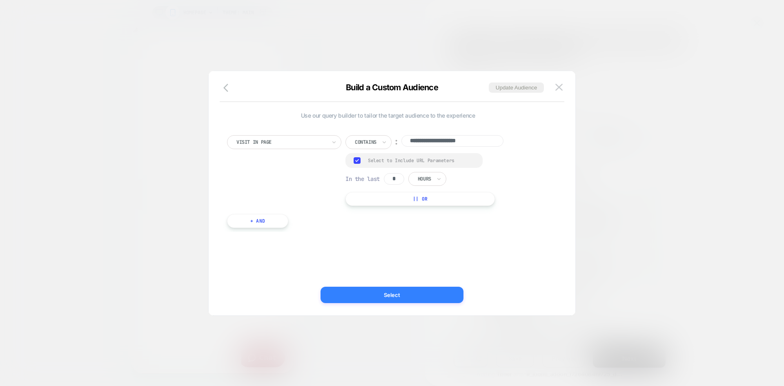
click at [379, 291] on button "Select" at bounding box center [392, 295] width 143 height 16
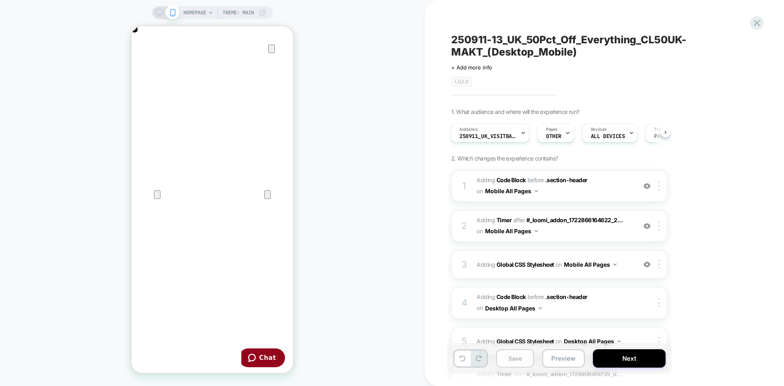
click at [518, 357] on button "Save" at bounding box center [515, 358] width 38 height 18
click at [627, 356] on button "Next" at bounding box center [629, 358] width 73 height 18
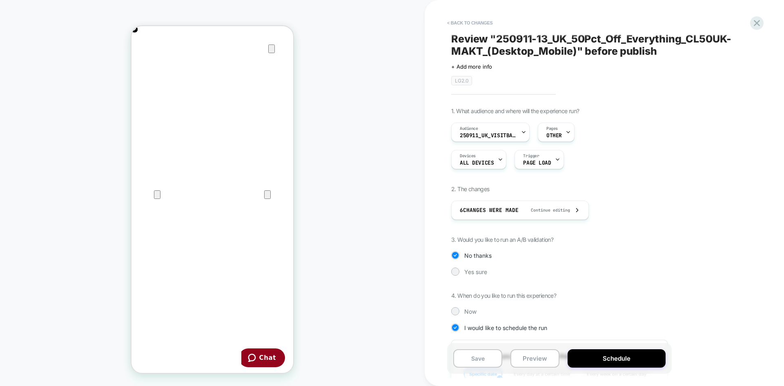
scroll to position [0, 0]
click at [621, 359] on button "Schedule" at bounding box center [617, 358] width 98 height 18
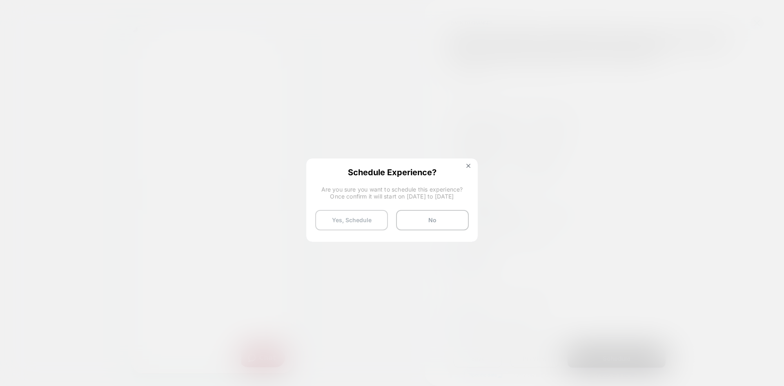
click at [368, 219] on button "Yes, Schedule" at bounding box center [351, 220] width 73 height 20
